Goal: Task Accomplishment & Management: Use online tool/utility

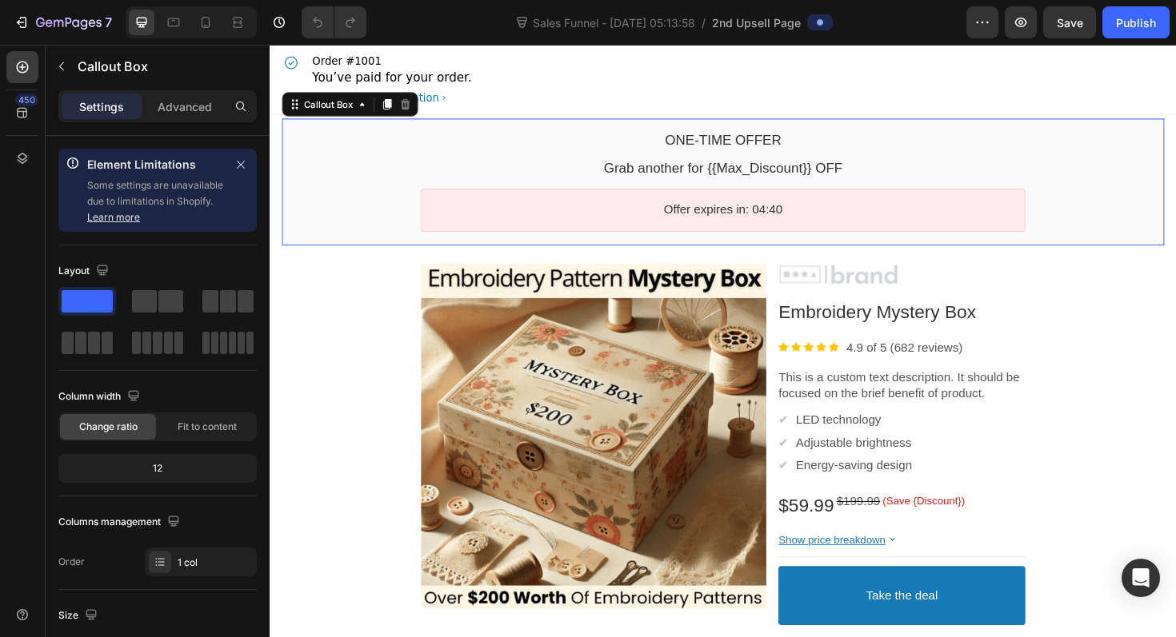
click at [383, 124] on div "One-time Offer Callout Text Grab another for {{Max_Discount}} OFF Callout Text …" at bounding box center [749, 190] width 934 height 134
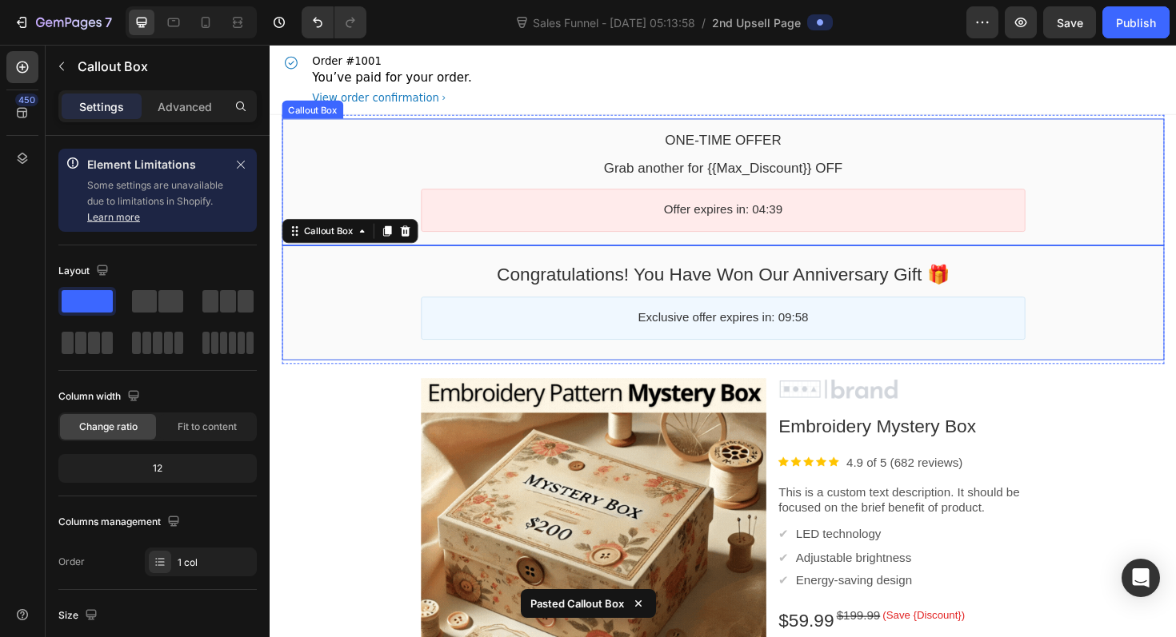
click at [308, 114] on div "Callout Box" at bounding box center [315, 114] width 58 height 12
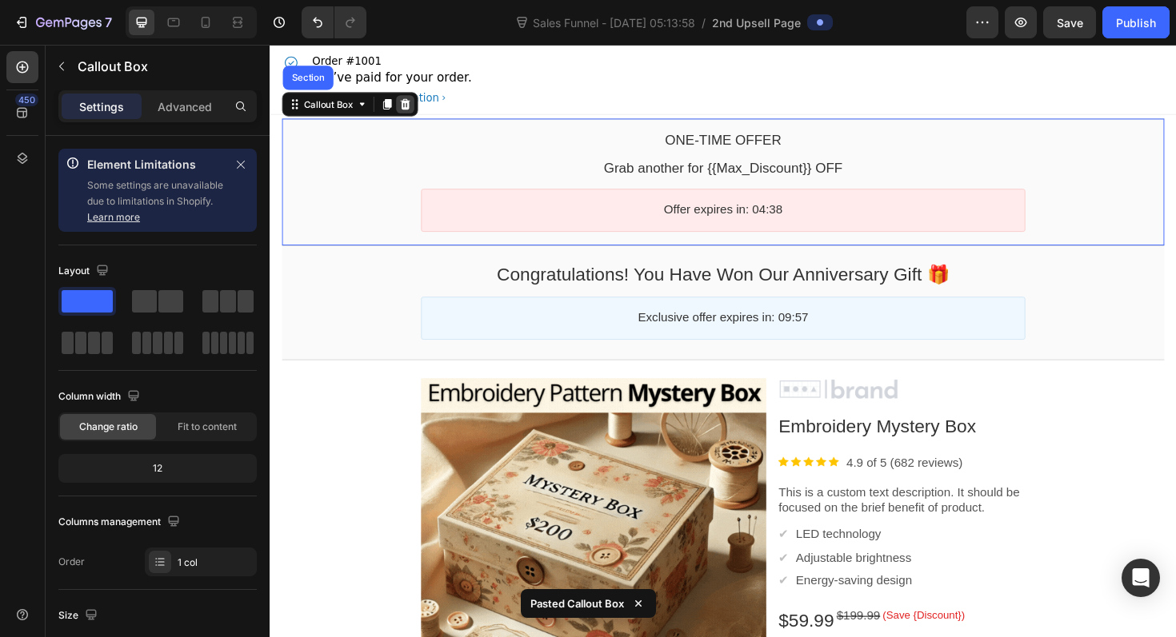
click at [418, 110] on icon at bounding box center [412, 108] width 13 height 13
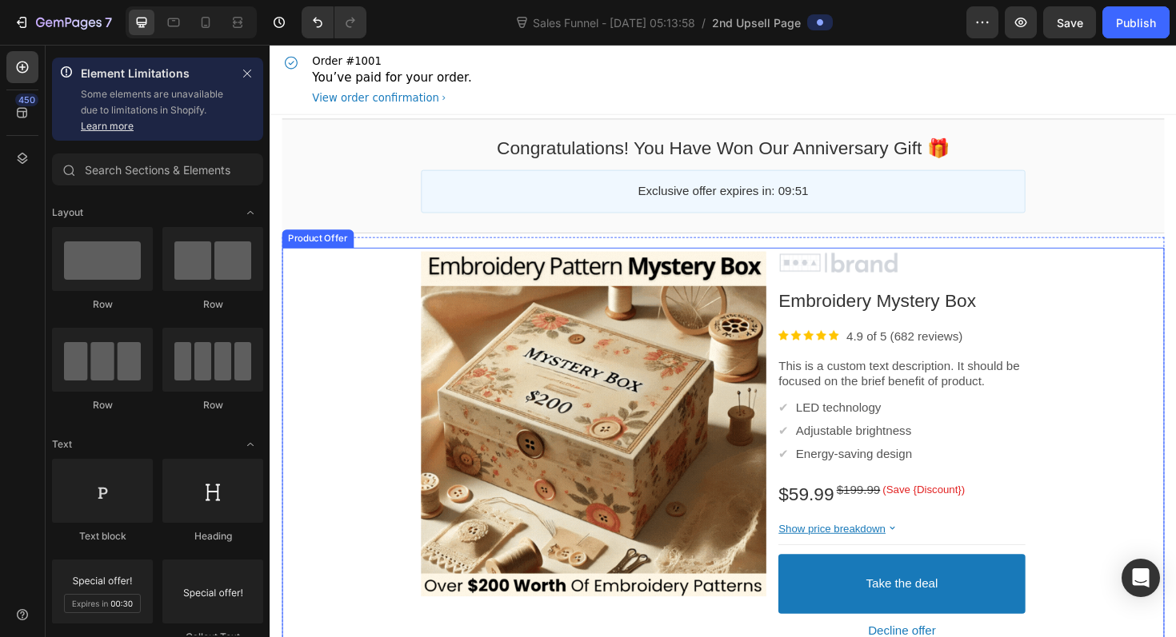
click at [362, 262] on div "Product Images Image Embroidery Mystery Box Product Title Image 4.9 of 5 (682 r…" at bounding box center [749, 473] width 934 height 426
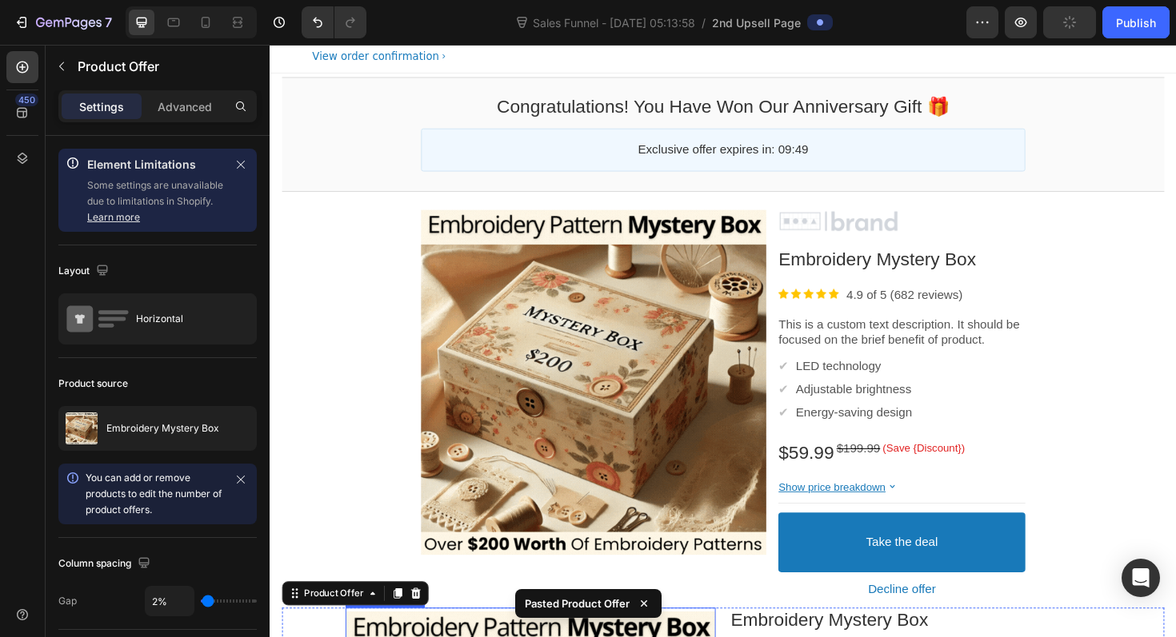
scroll to position [34, 0]
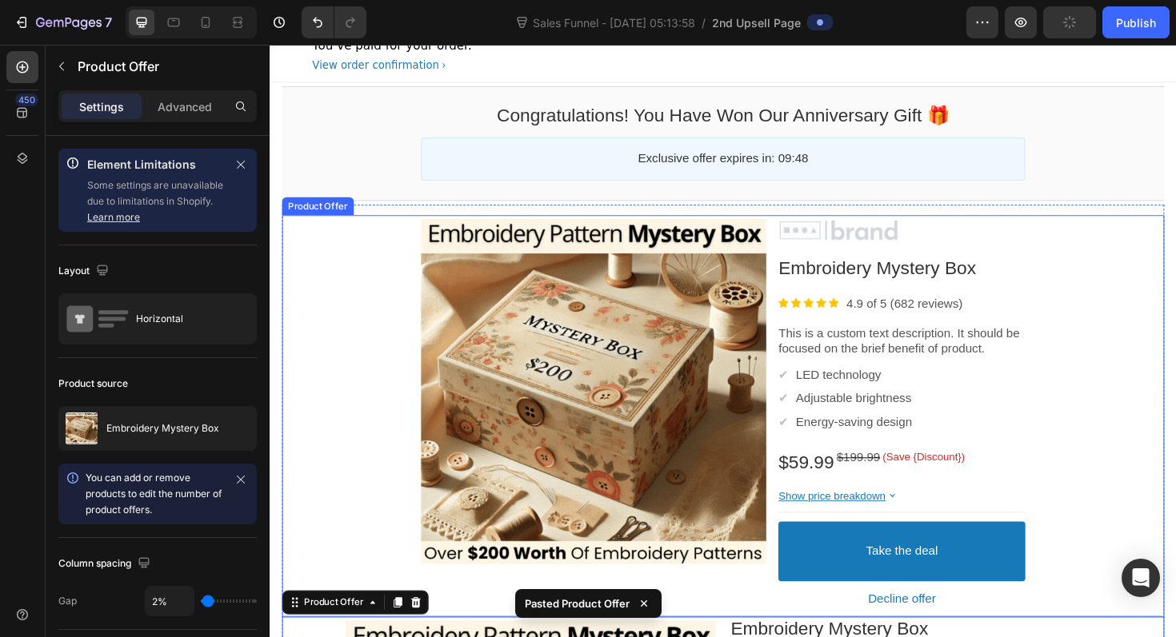
click at [337, 226] on div "Product Images Image Embroidery Mystery Box Product Title Image 4.9 of 5 (682 r…" at bounding box center [749, 439] width 934 height 426
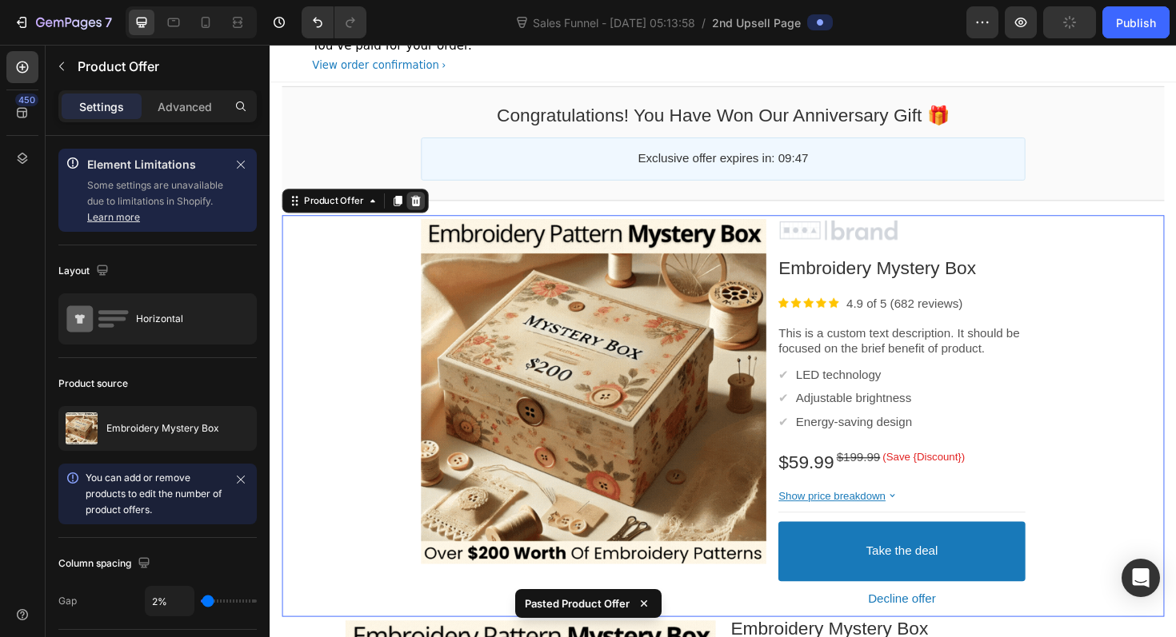
click at [427, 207] on icon at bounding box center [424, 210] width 13 height 13
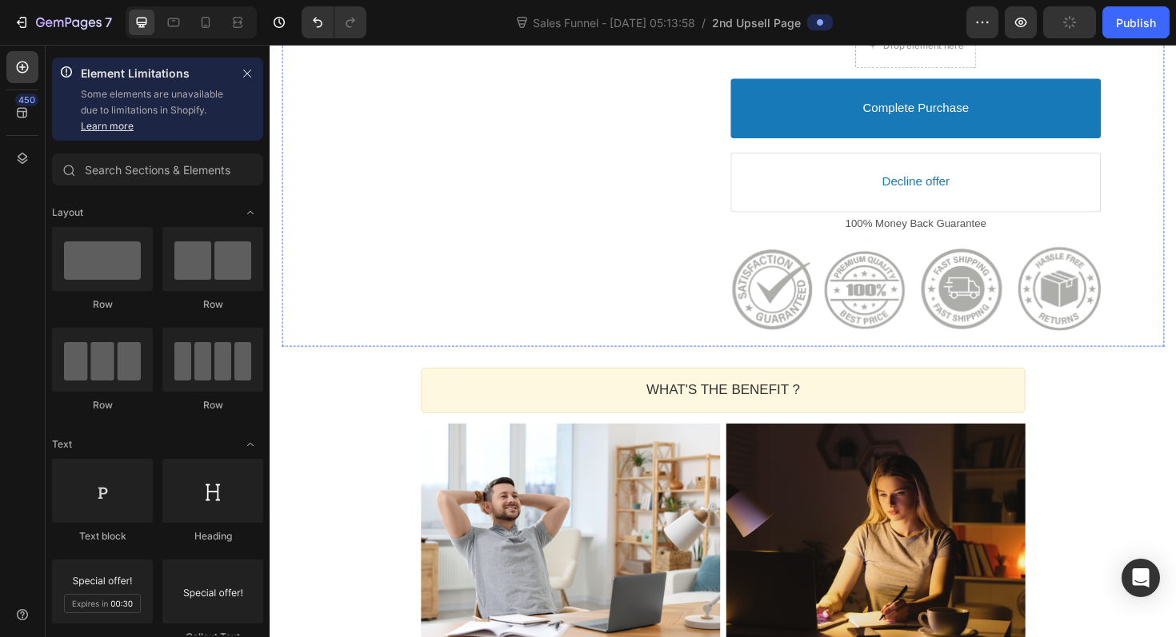
scroll to position [793, 0]
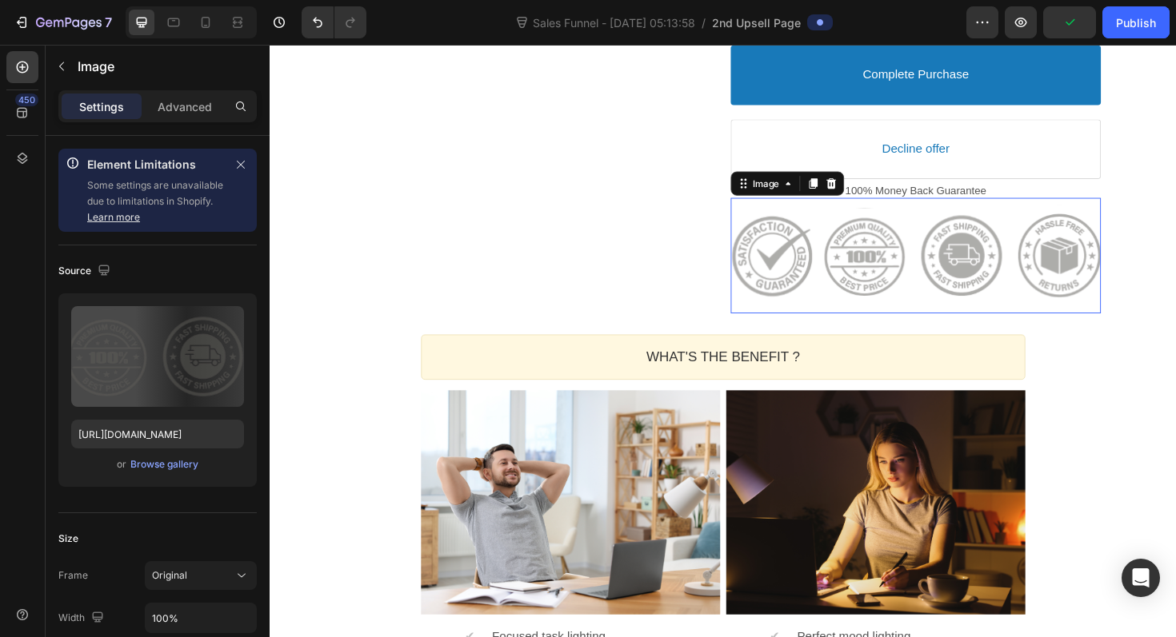
click at [832, 322] on div at bounding box center [953, 268] width 392 height 108
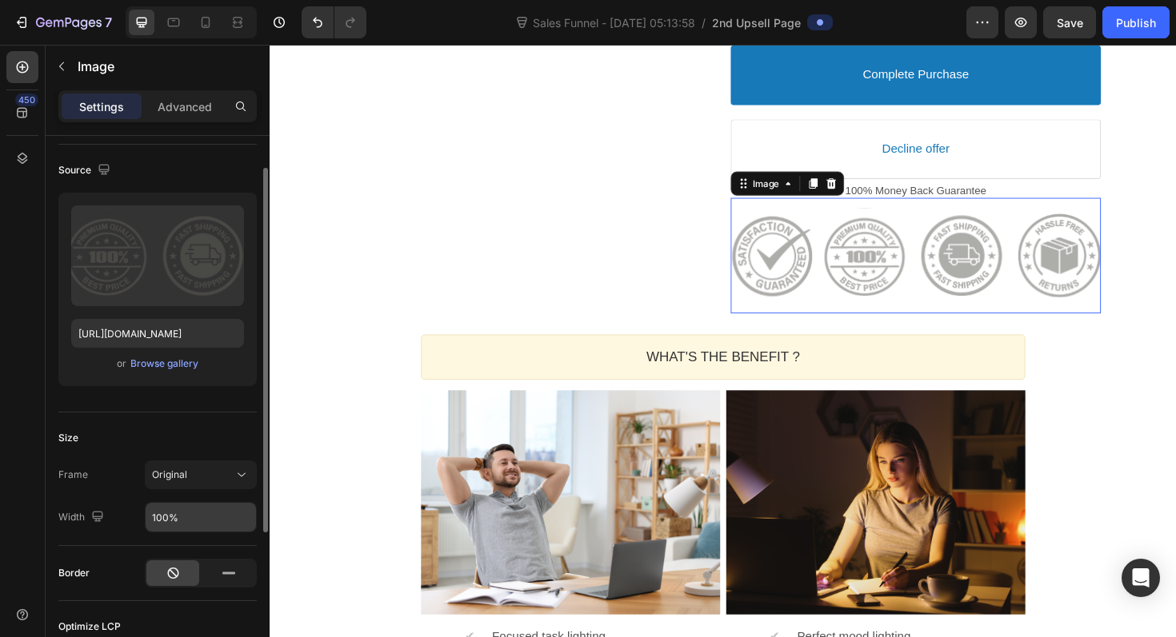
scroll to position [114, 0]
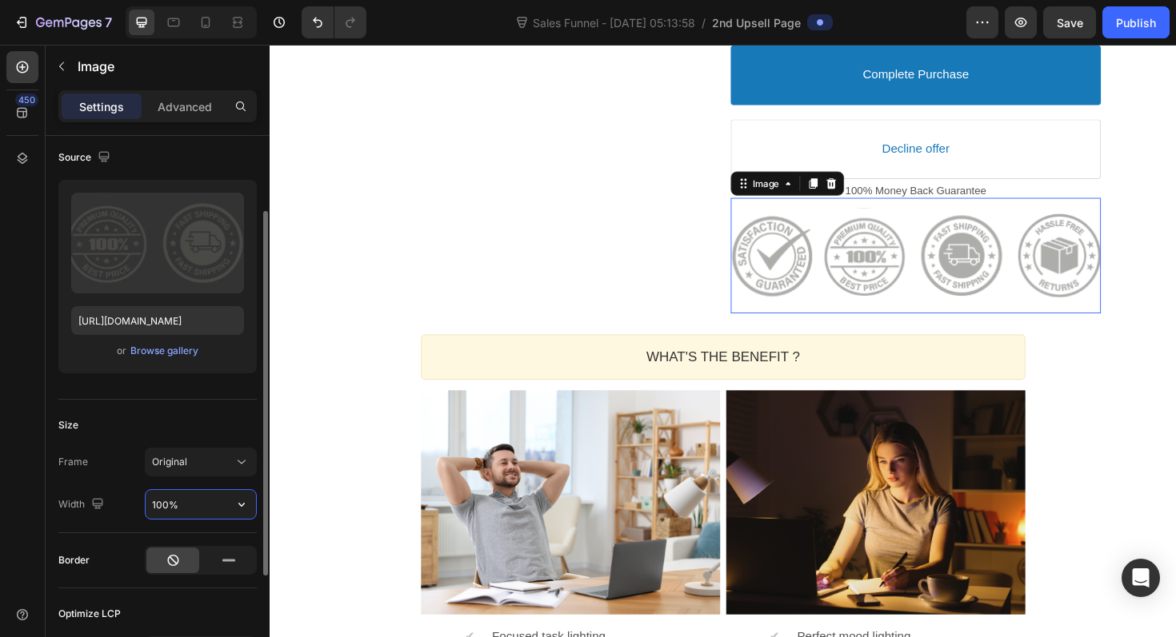
click at [166, 505] on input "100%" at bounding box center [201, 504] width 110 height 29
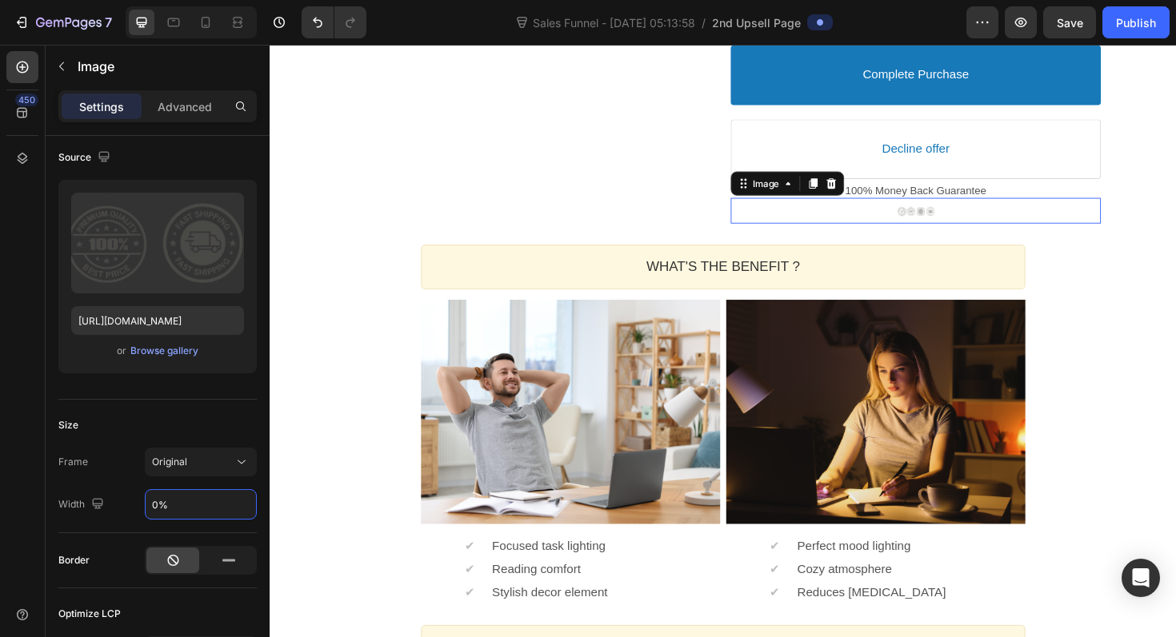
type input "50%"
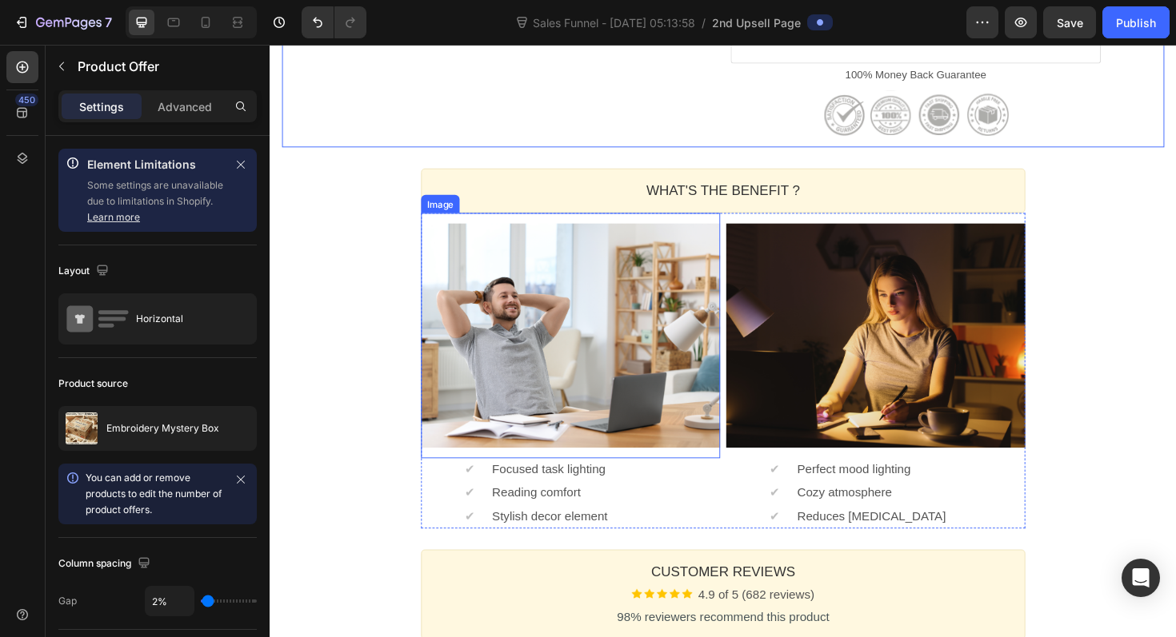
scroll to position [938, 0]
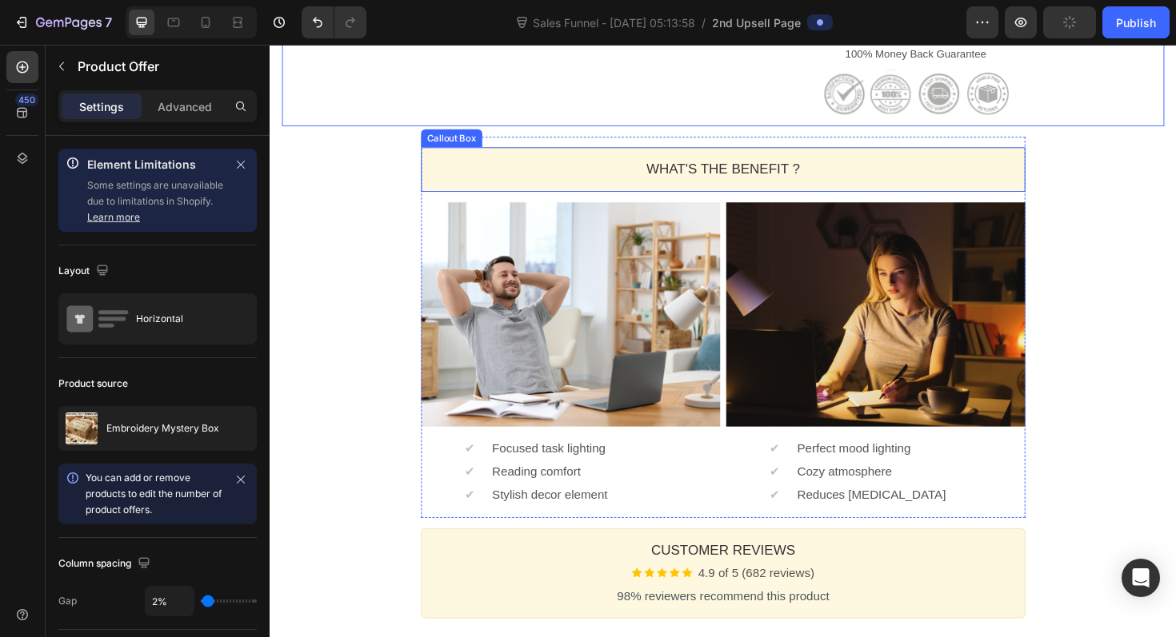
click at [1069, 201] on div "WHAT'S THE BENEFIT ? Heading" at bounding box center [750, 177] width 640 height 47
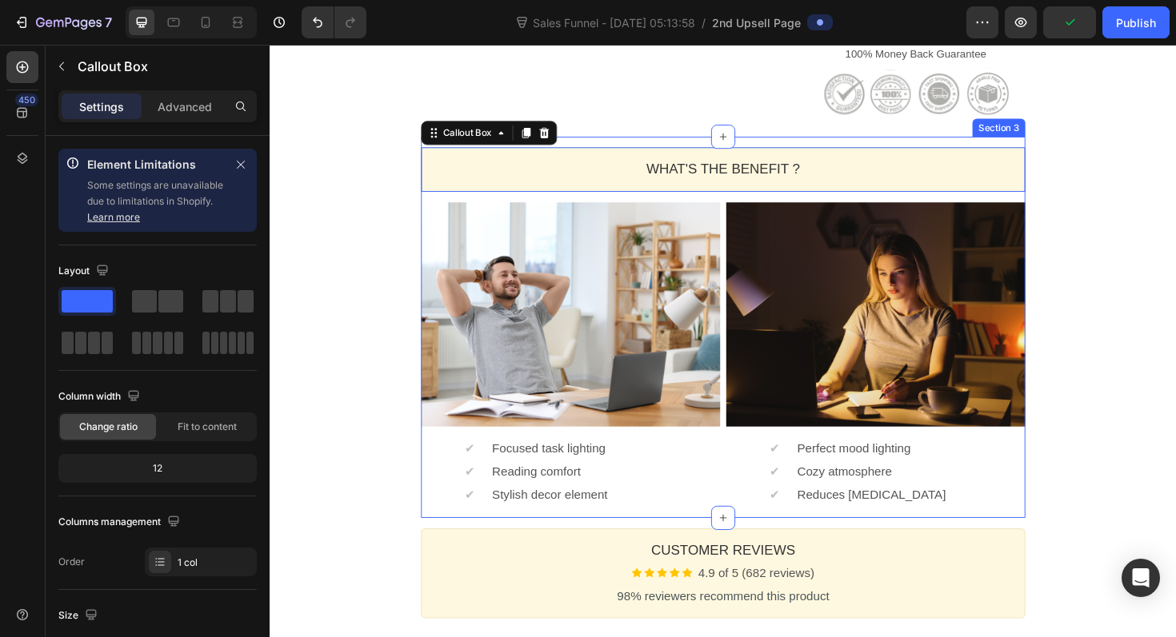
click at [1051, 182] on div "WHAT'S THE BENEFIT ? Heading Callout Box Image ✔ Text block Focused task lighti…" at bounding box center [750, 344] width 640 height 404
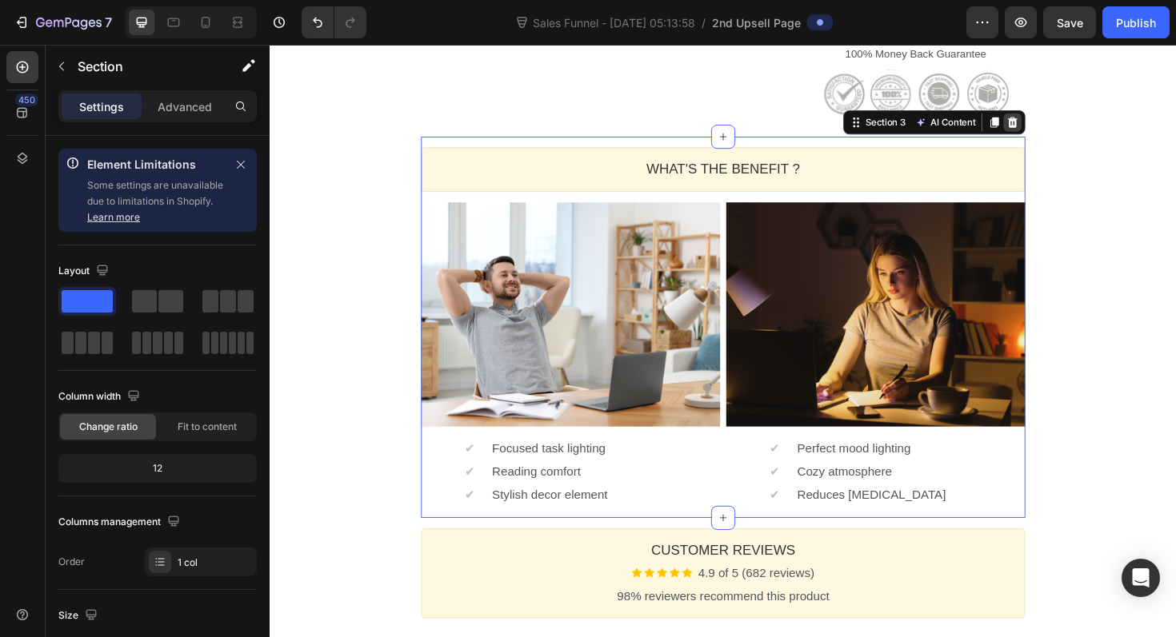
click at [1056, 133] on icon at bounding box center [1056, 127] width 10 height 11
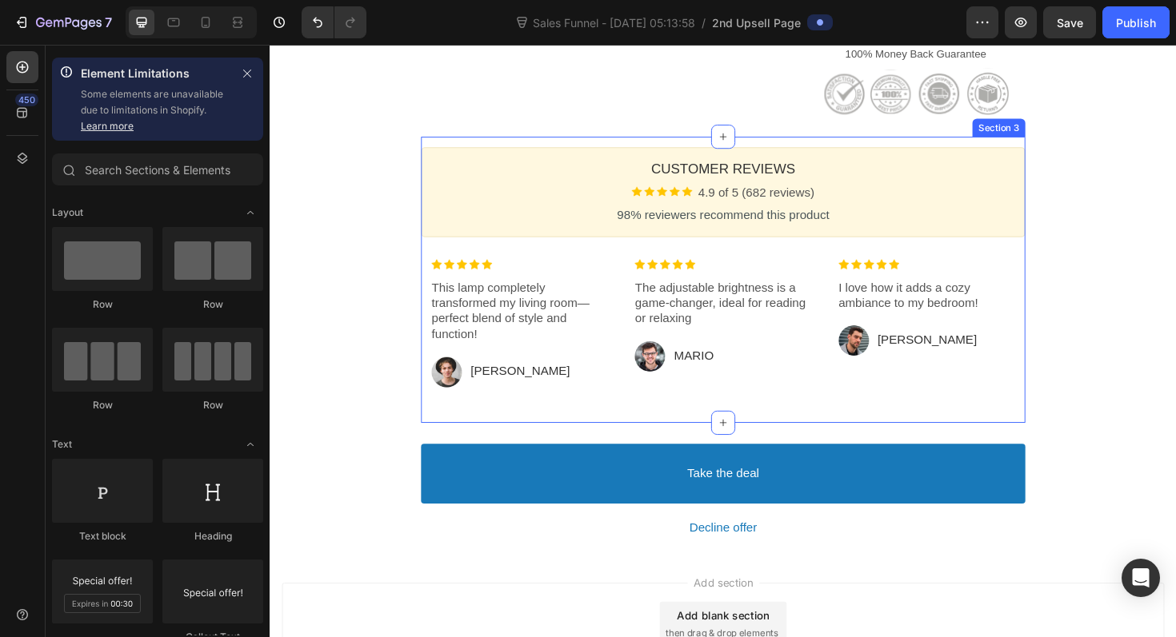
click at [1033, 184] on div "Customer Reviews Heading Image 4.9 of 5 (682 reviews) Text block Row 98% review…" at bounding box center [750, 293] width 640 height 303
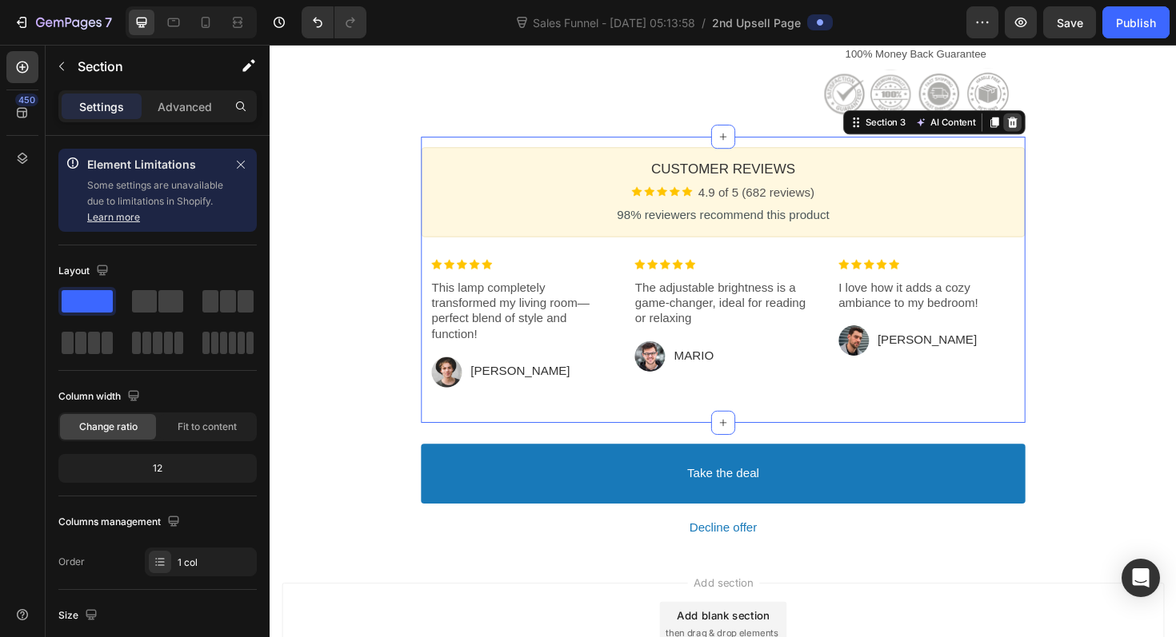
click at [1051, 133] on icon at bounding box center [1056, 127] width 10 height 11
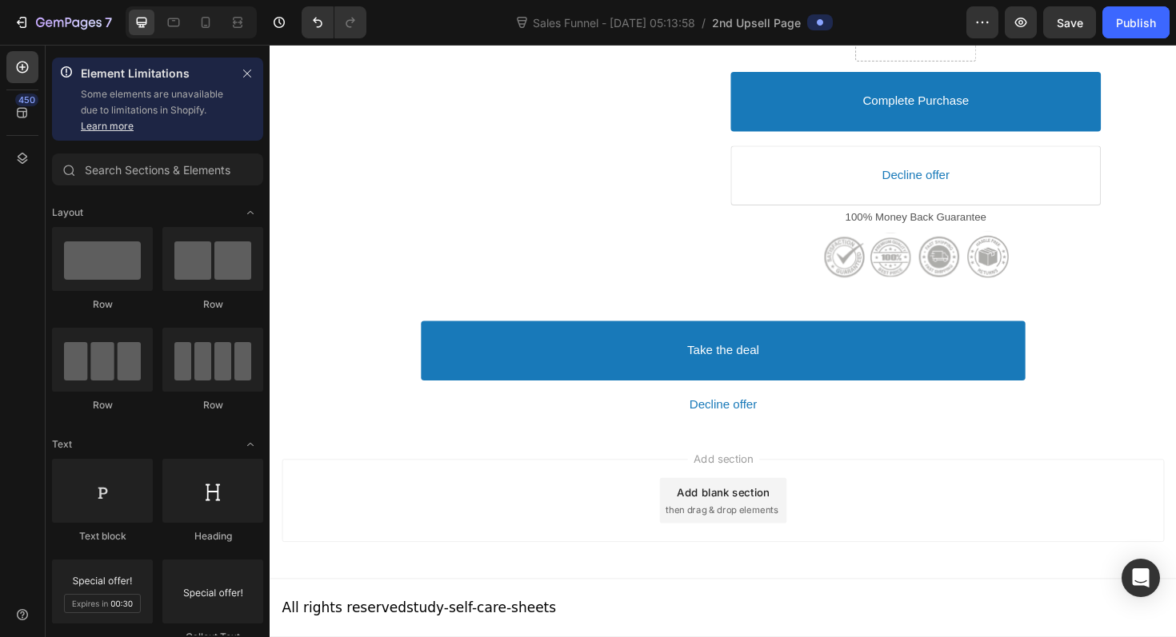
scroll to position [801, 0]
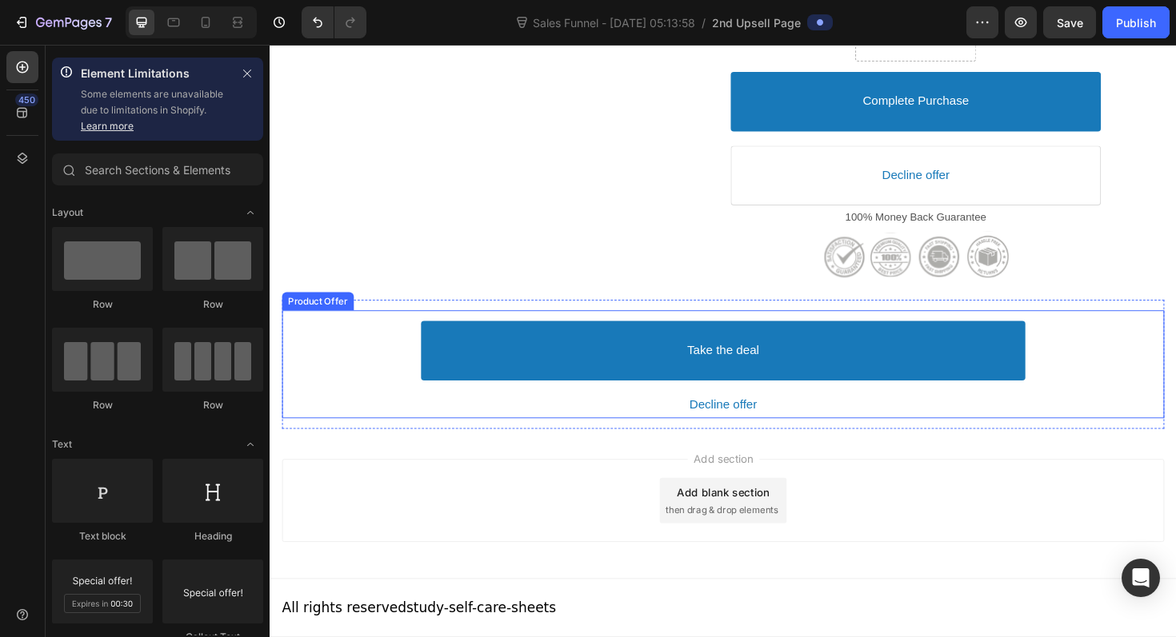
click at [1173, 354] on div "Take the deal Accept Button Decline offer Decline Button" at bounding box center [749, 383] width 934 height 115
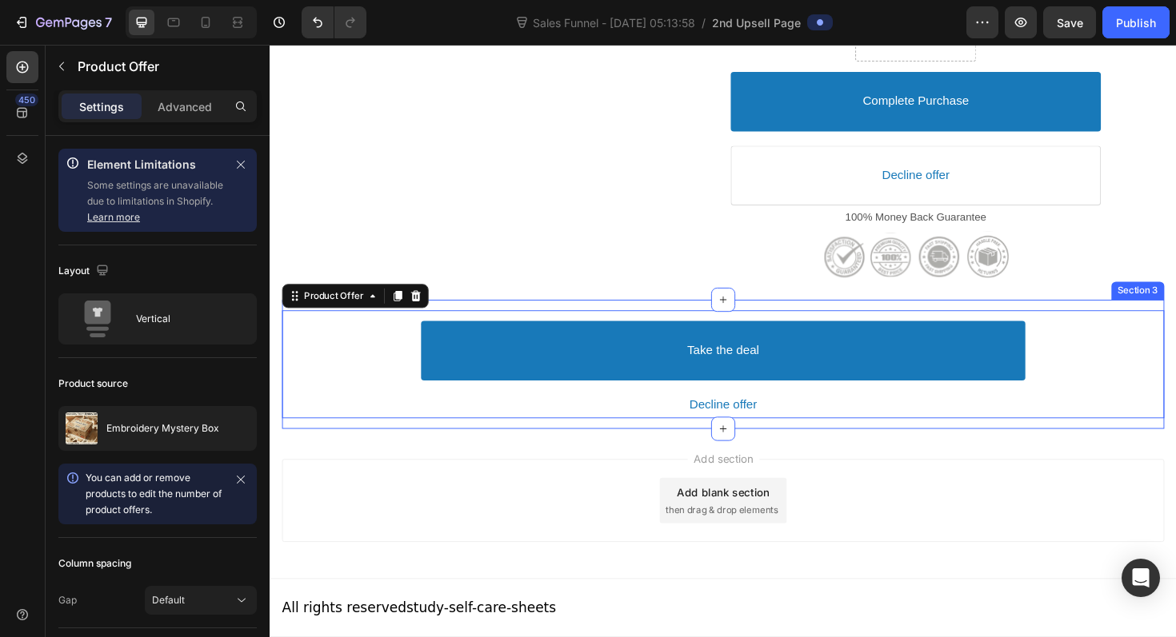
click at [1132, 318] on div "Take the deal Accept Button Decline offer Decline Button Product Offer Section 3" at bounding box center [749, 384] width 934 height 138
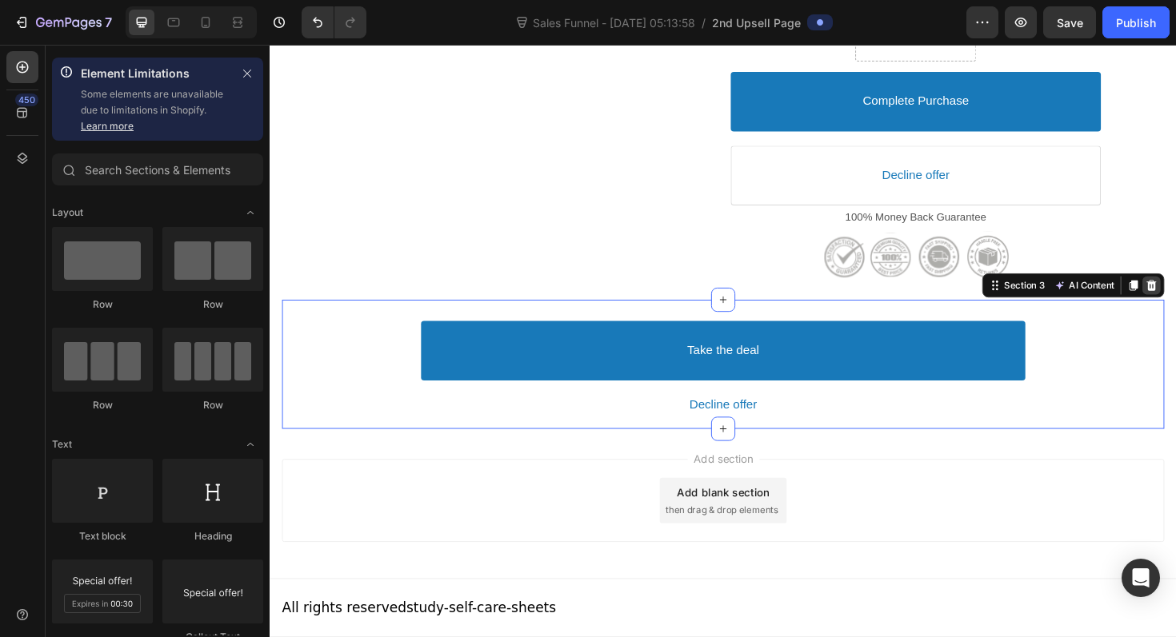
scroll to position [665, 0]
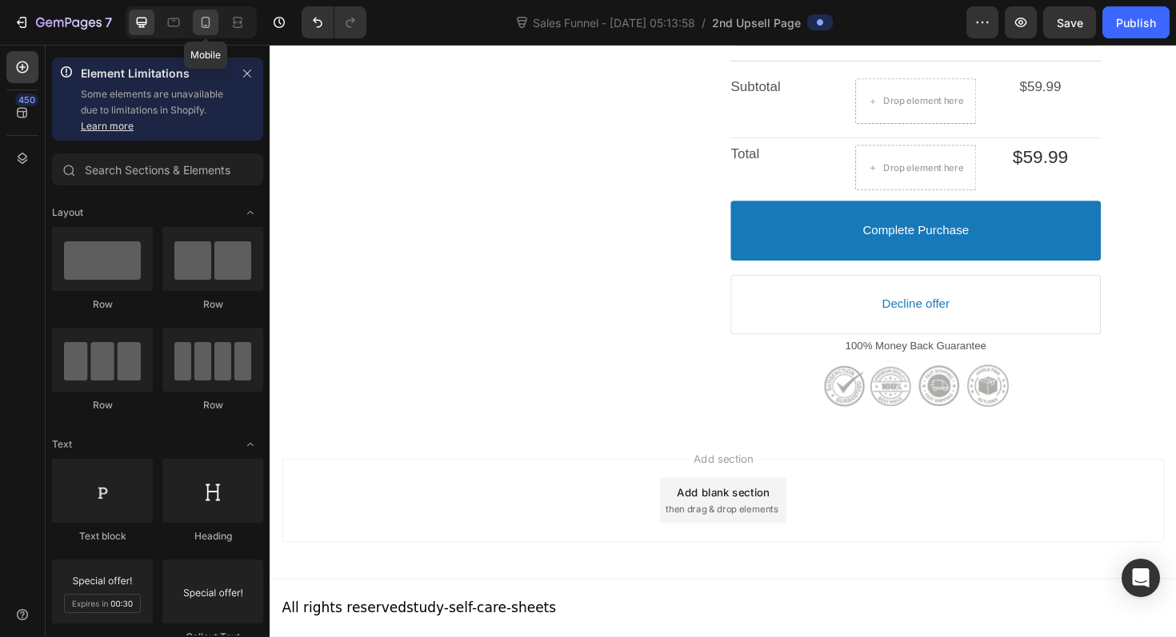
click at [206, 26] on icon at bounding box center [206, 22] width 9 height 11
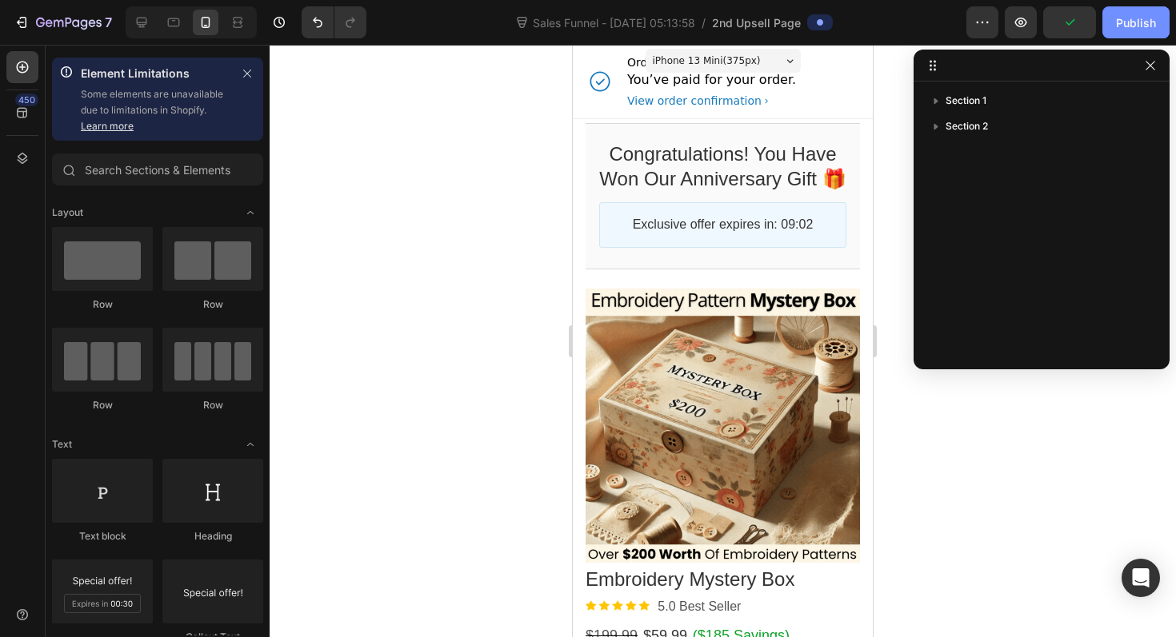
click at [1134, 29] on div "Publish" at bounding box center [1136, 22] width 40 height 17
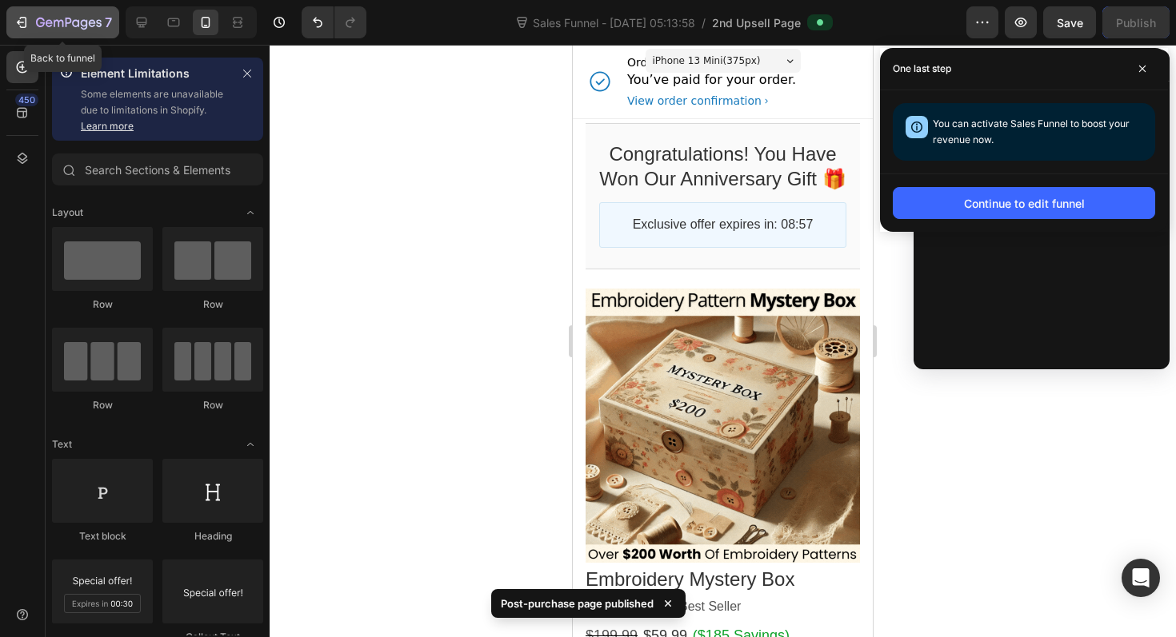
click at [38, 17] on icon "button" at bounding box center [69, 24] width 66 height 14
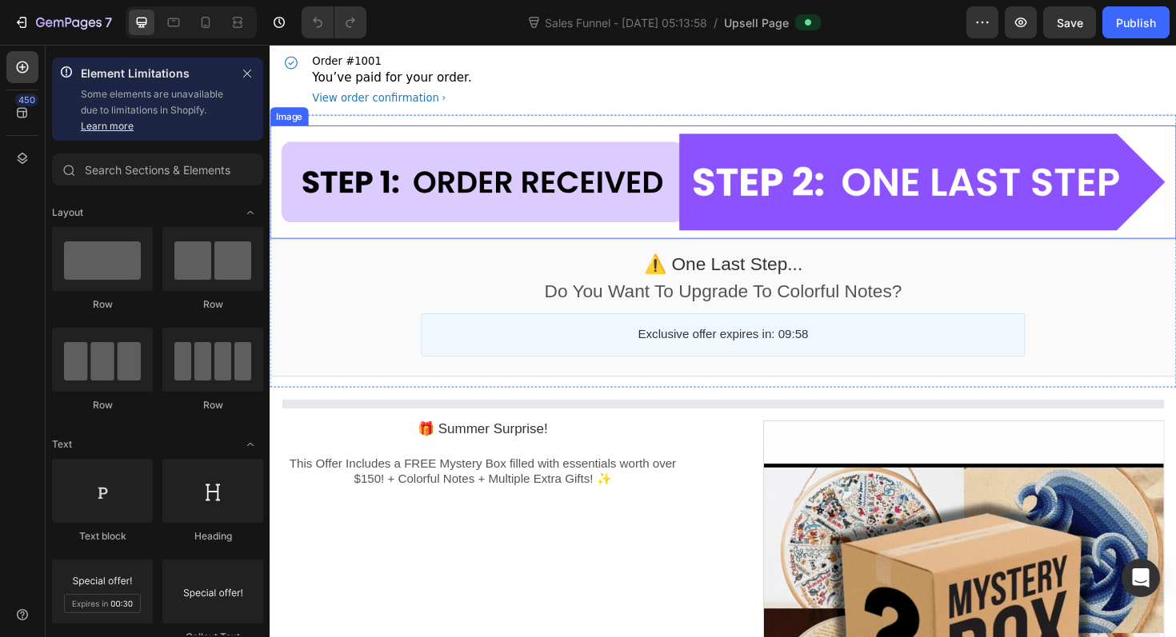
click at [576, 158] on div at bounding box center [750, 190] width 960 height 120
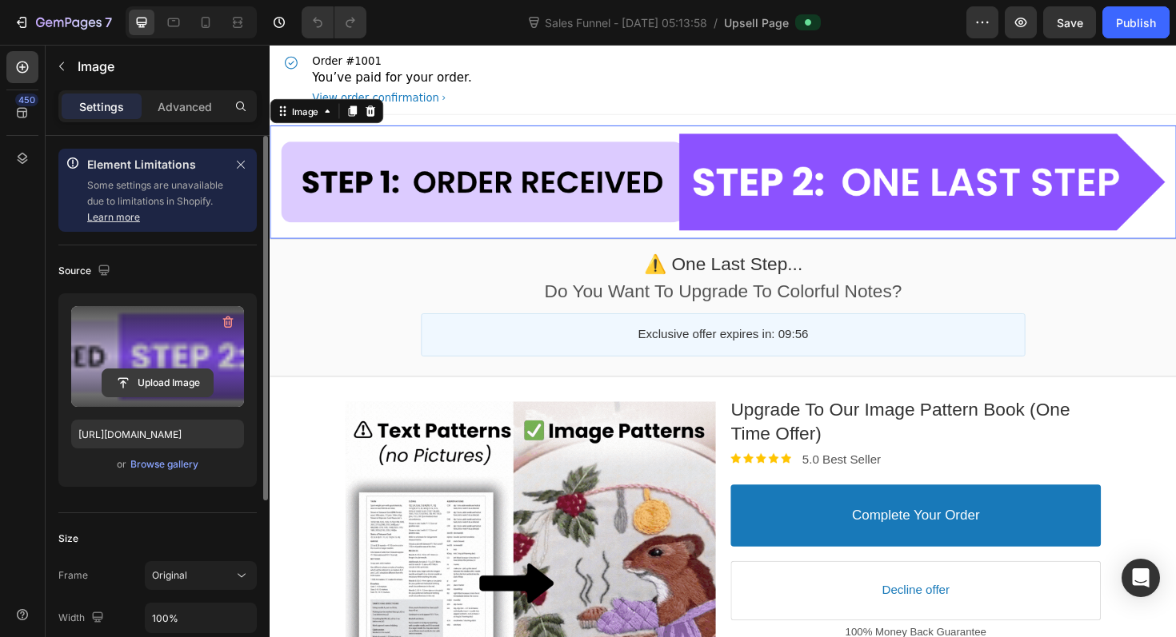
click at [162, 390] on input "file" at bounding box center [157, 383] width 110 height 27
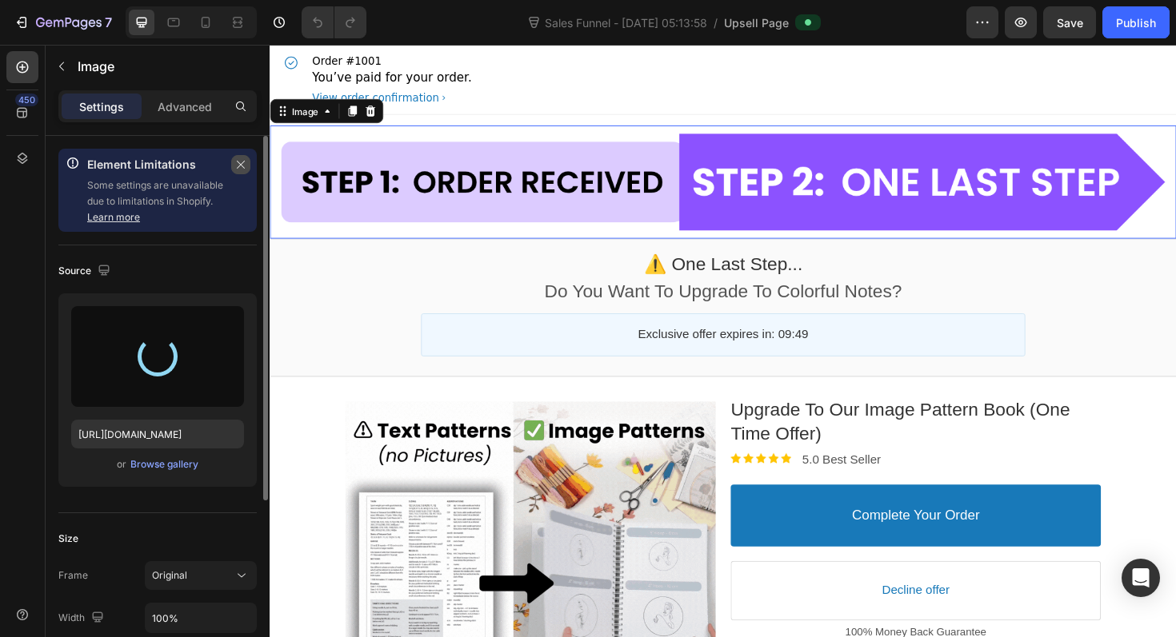
type input "https://cdn.shopify.com/s/files/1/0681/0730/5142/files/gempages_569617258519724…"
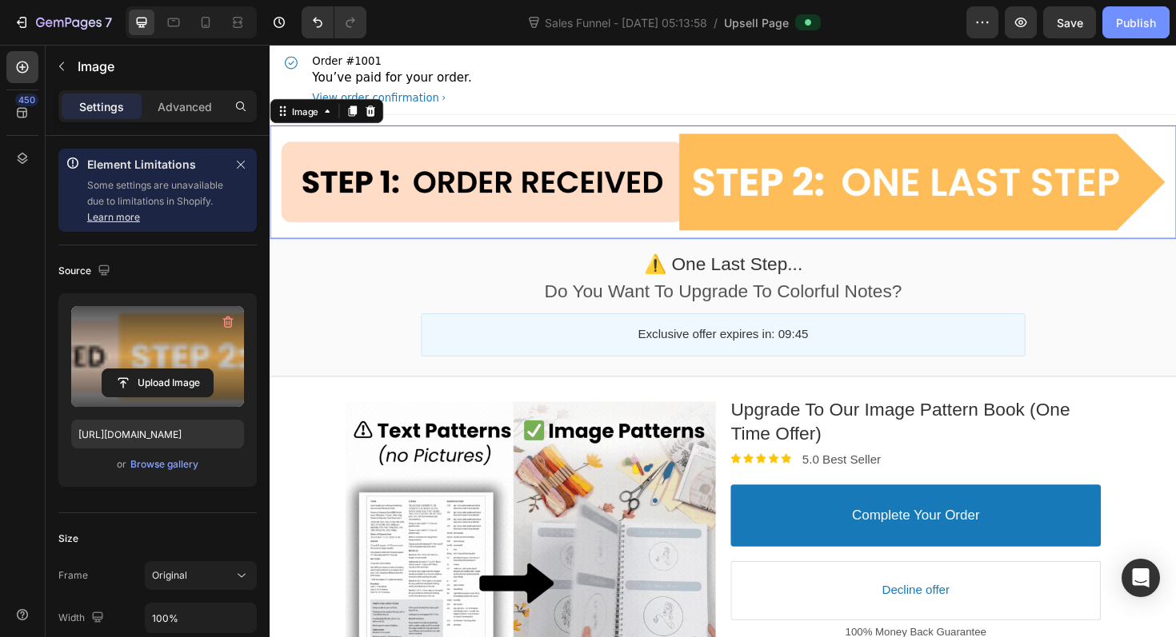
click at [1145, 19] on div "Publish" at bounding box center [1136, 22] width 40 height 17
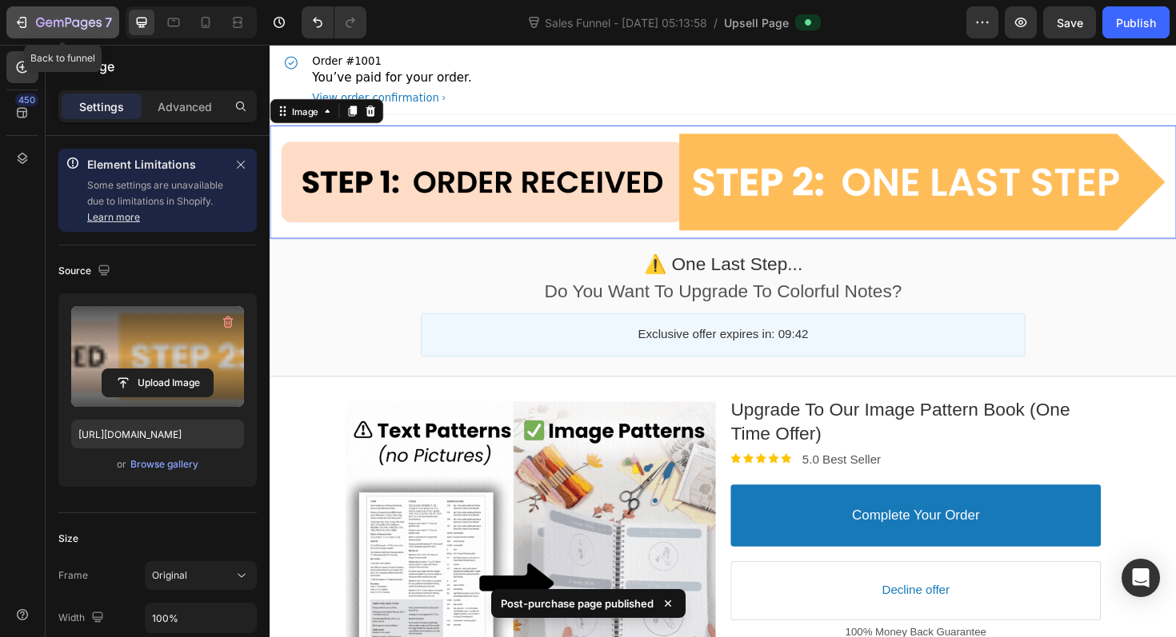
click at [35, 22] on div "7" at bounding box center [63, 22] width 98 height 19
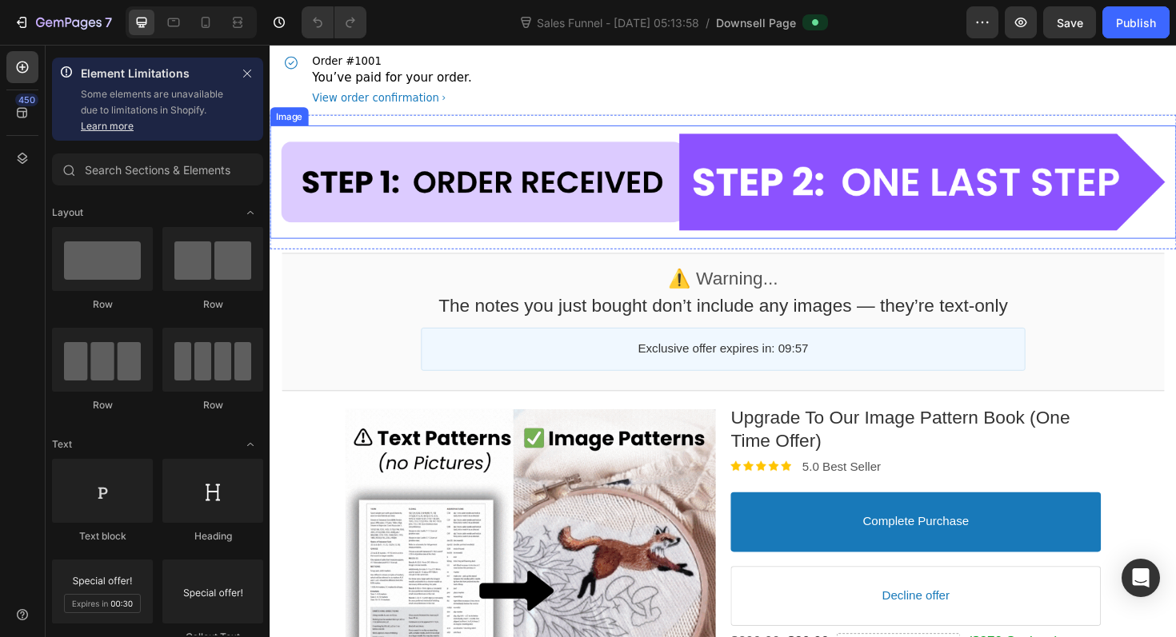
click at [671, 206] on div at bounding box center [750, 190] width 960 height 120
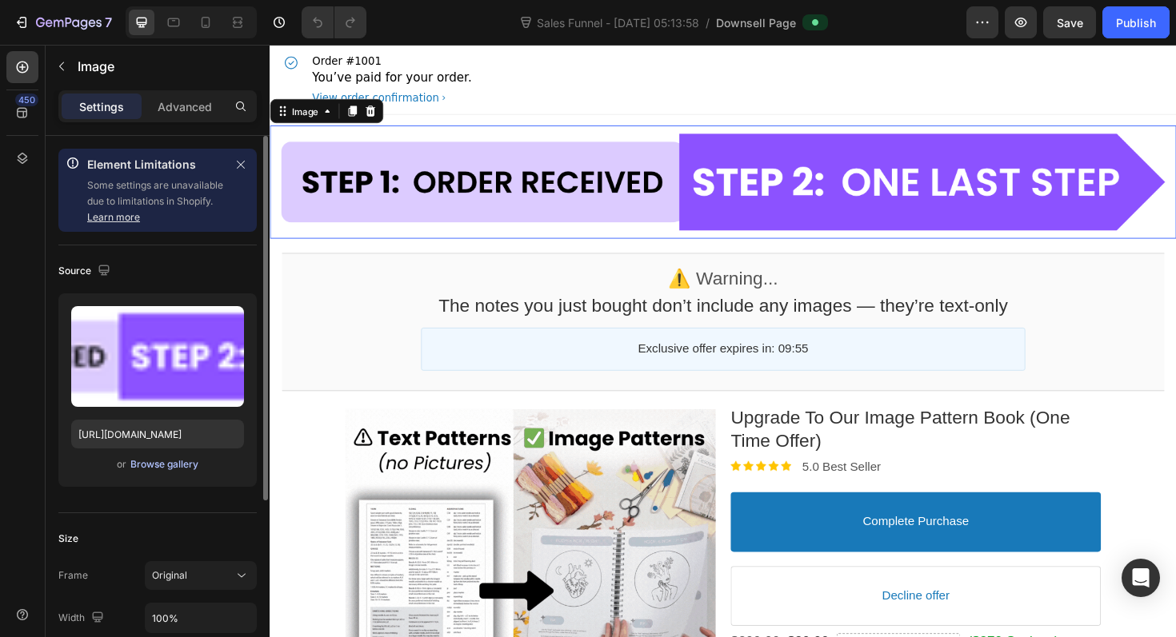
click at [184, 463] on div "Browse gallery" at bounding box center [164, 465] width 68 height 14
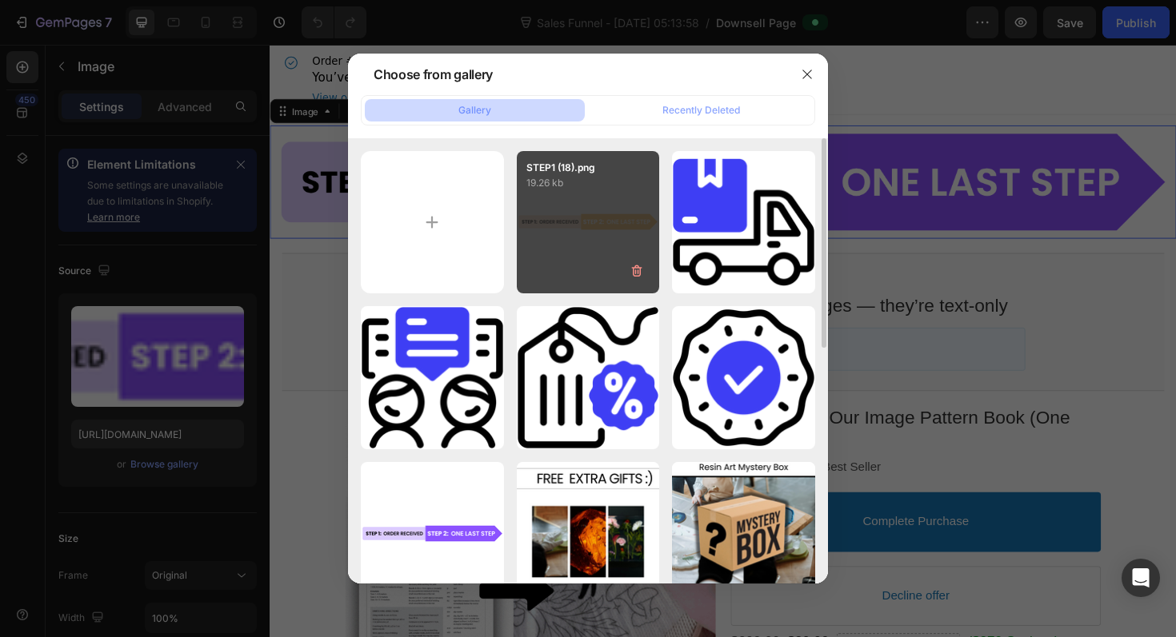
click at [577, 221] on div "STEP1 (18).png 19.26 kb" at bounding box center [588, 222] width 143 height 143
type input "https://cdn.shopify.com/s/files/1/0681/0730/5142/files/gempages_569617258519724…"
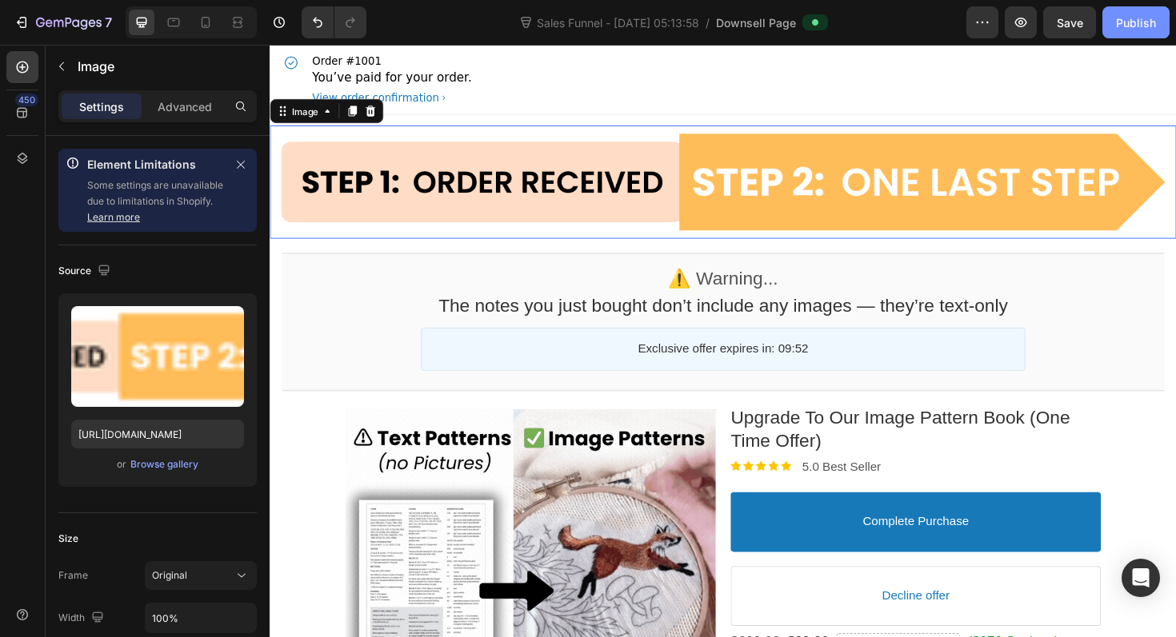
click at [1142, 25] on div "Publish" at bounding box center [1136, 22] width 40 height 17
